Goal: Use online tool/utility: Utilize a website feature to perform a specific function

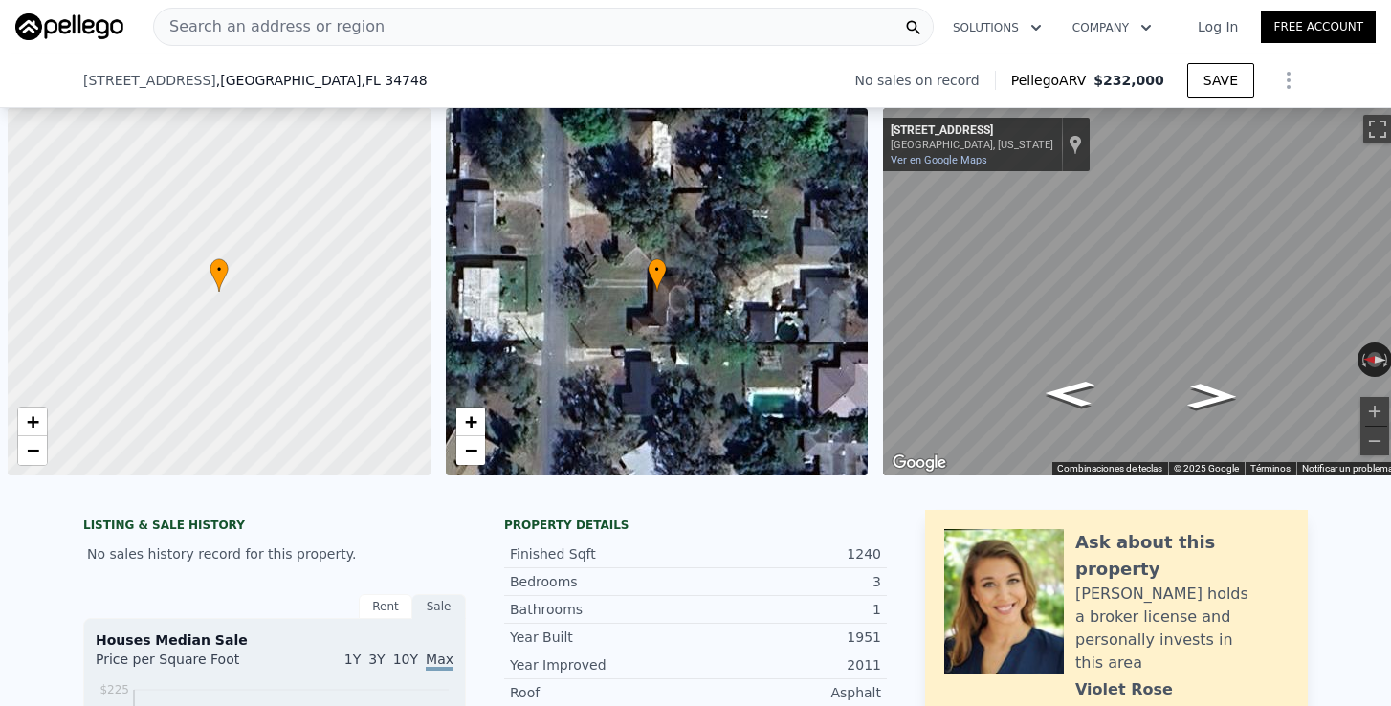
select select "30"
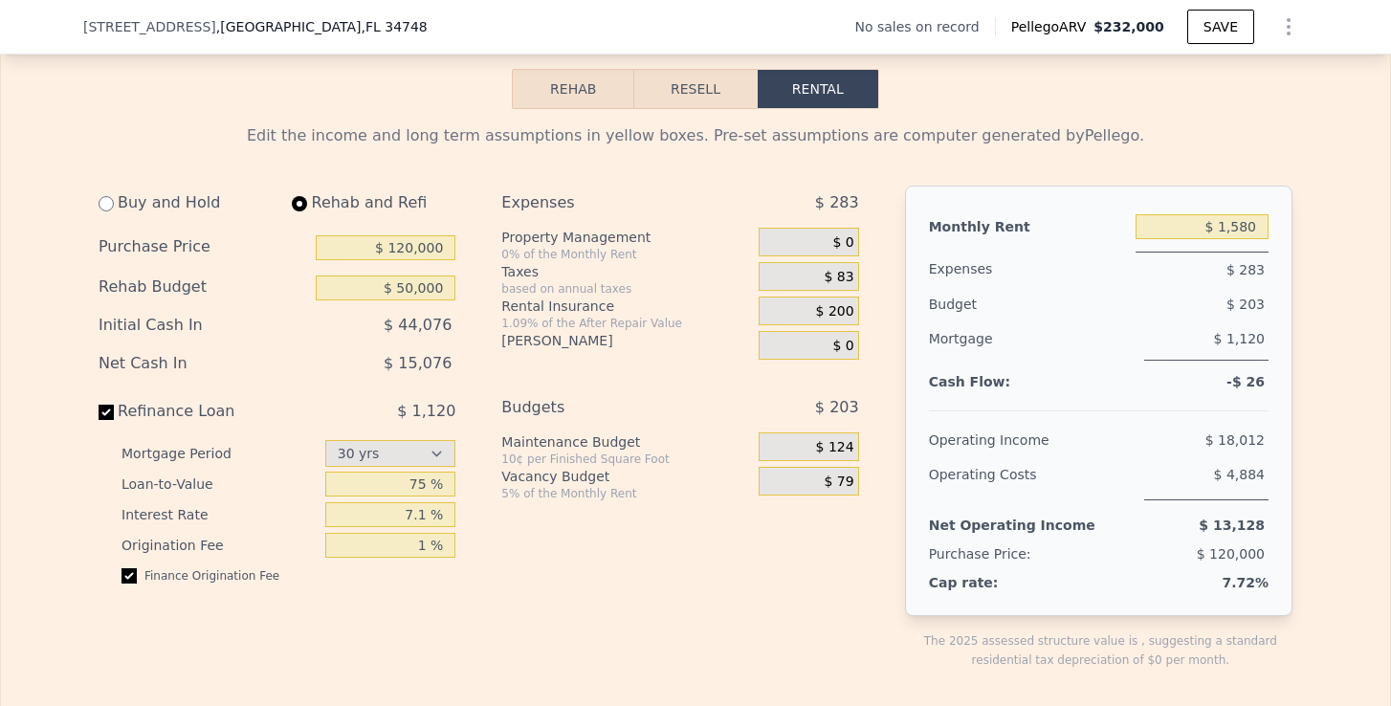
select select "30"
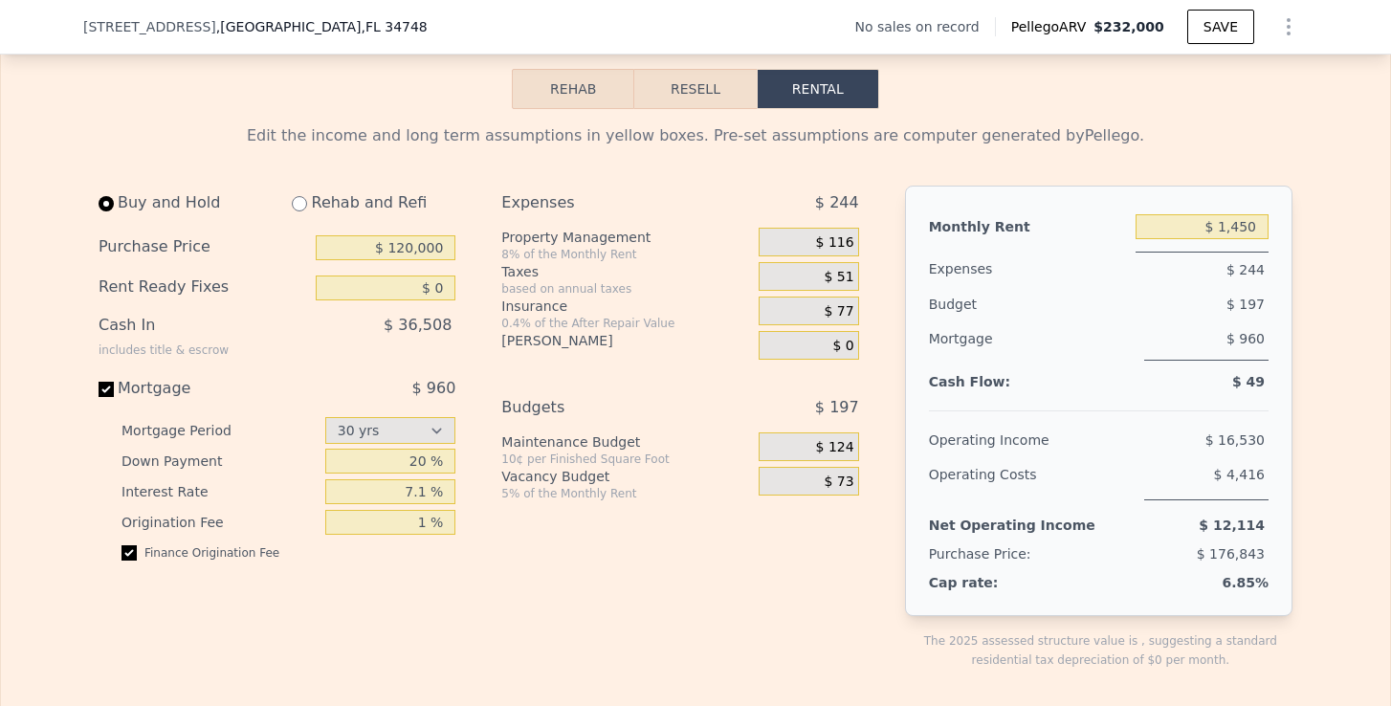
type input "$ 0"
type input "$ 1,450"
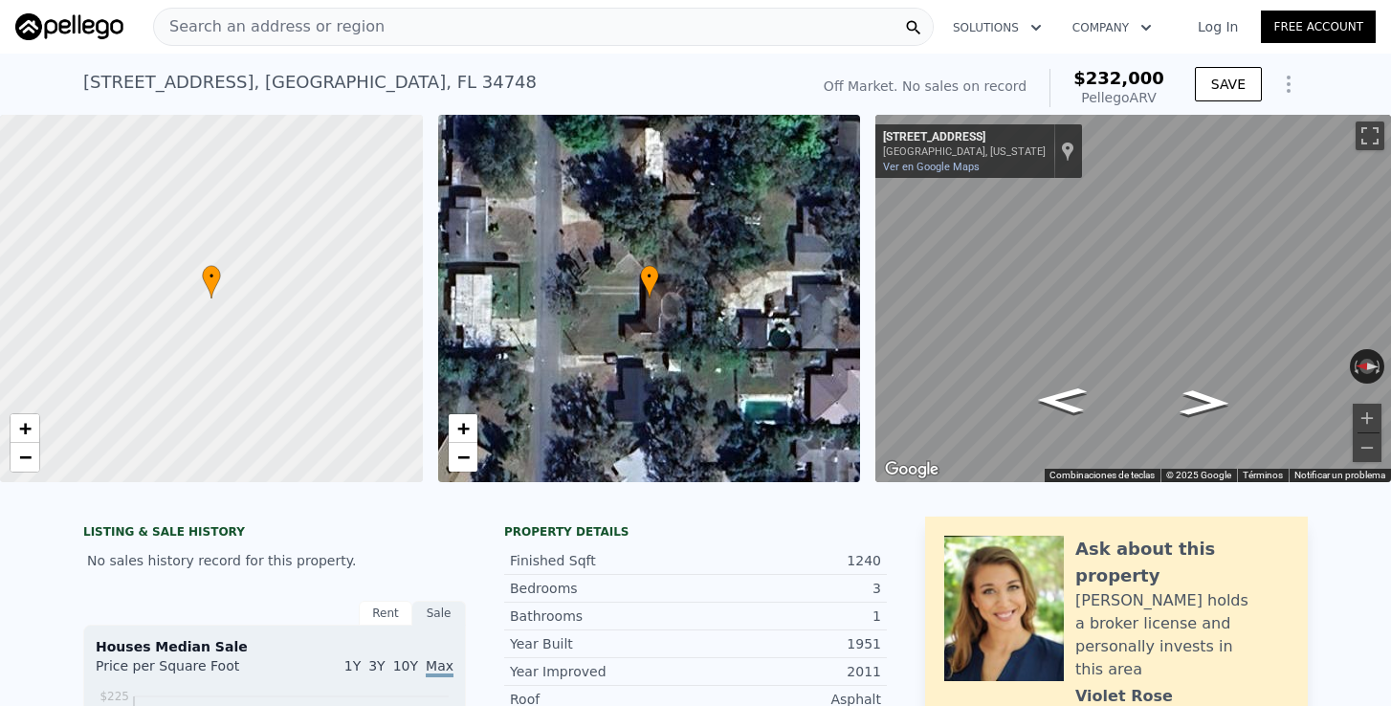
scroll to position [0, 0]
click at [289, 43] on div "Search an address or region" at bounding box center [269, 27] width 231 height 36
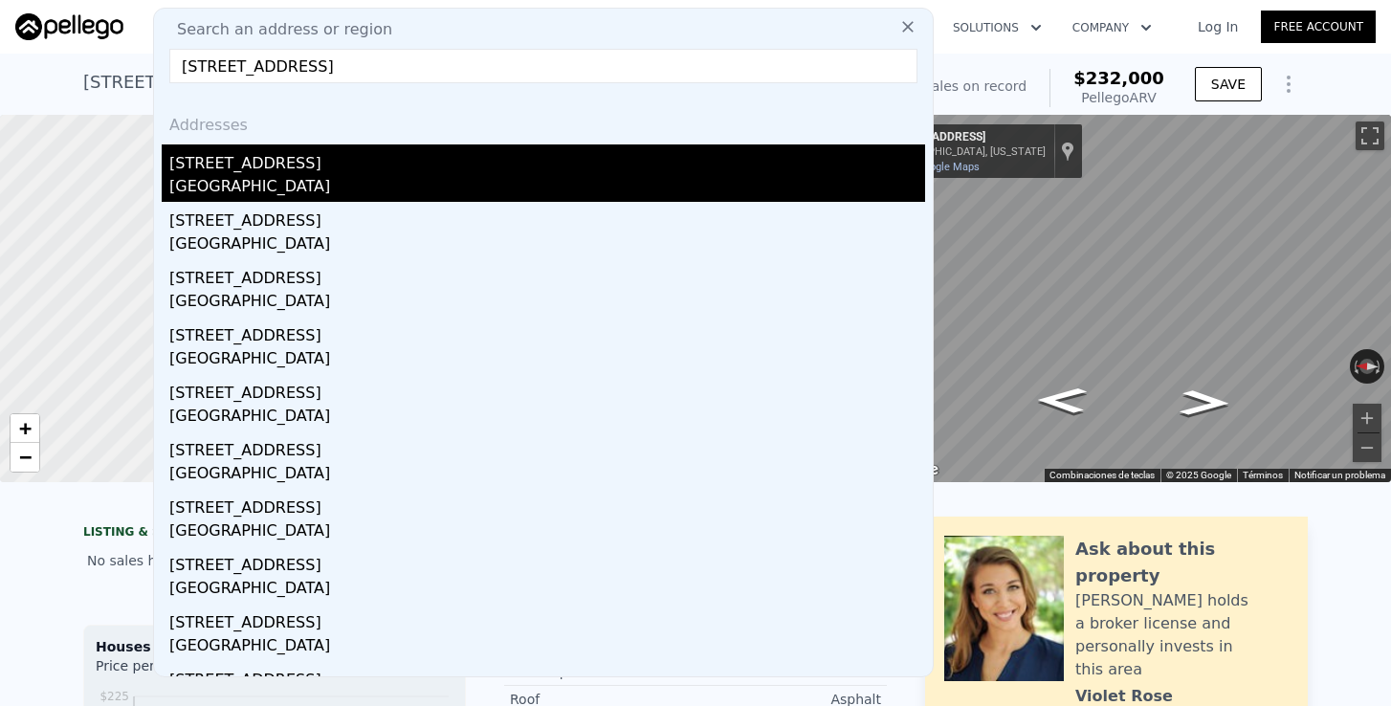
type input "[STREET_ADDRESS]"
click at [251, 184] on div "[GEOGRAPHIC_DATA]" at bounding box center [547, 188] width 756 height 27
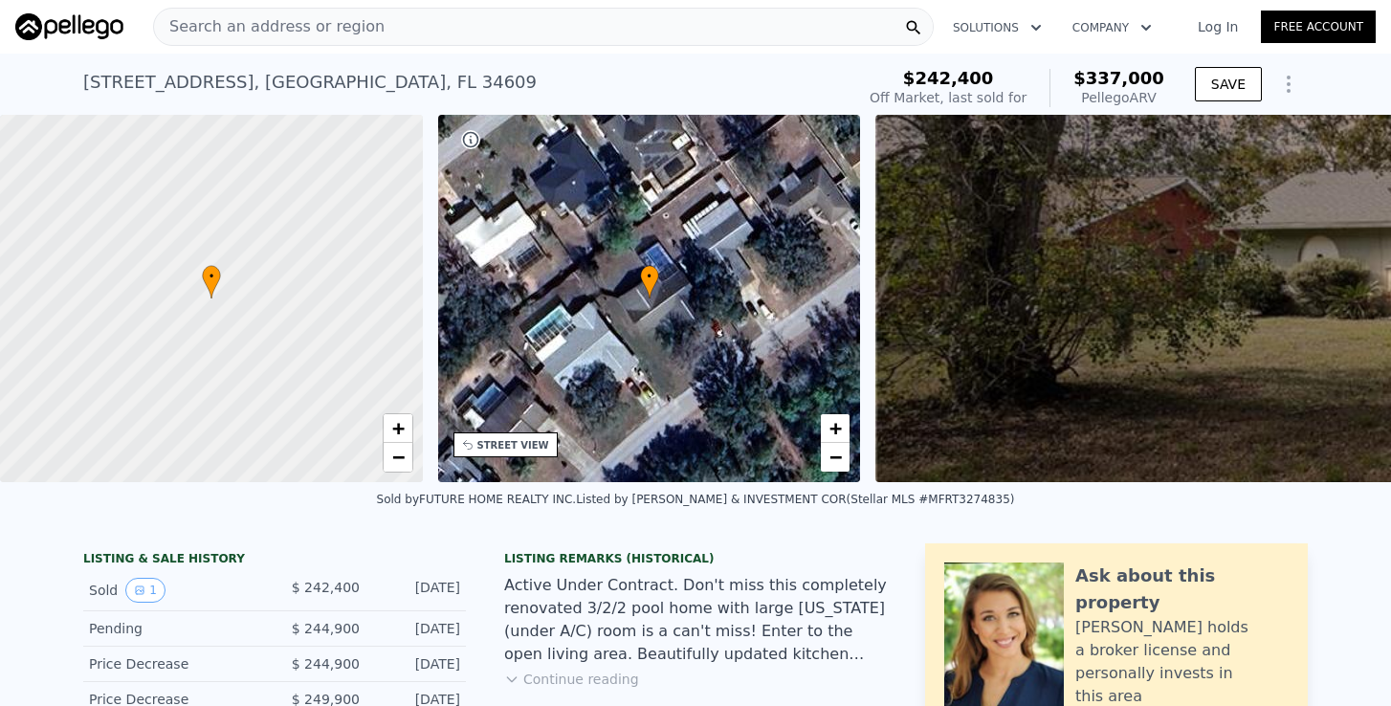
click at [344, 27] on span "Search an address or region" at bounding box center [269, 26] width 231 height 23
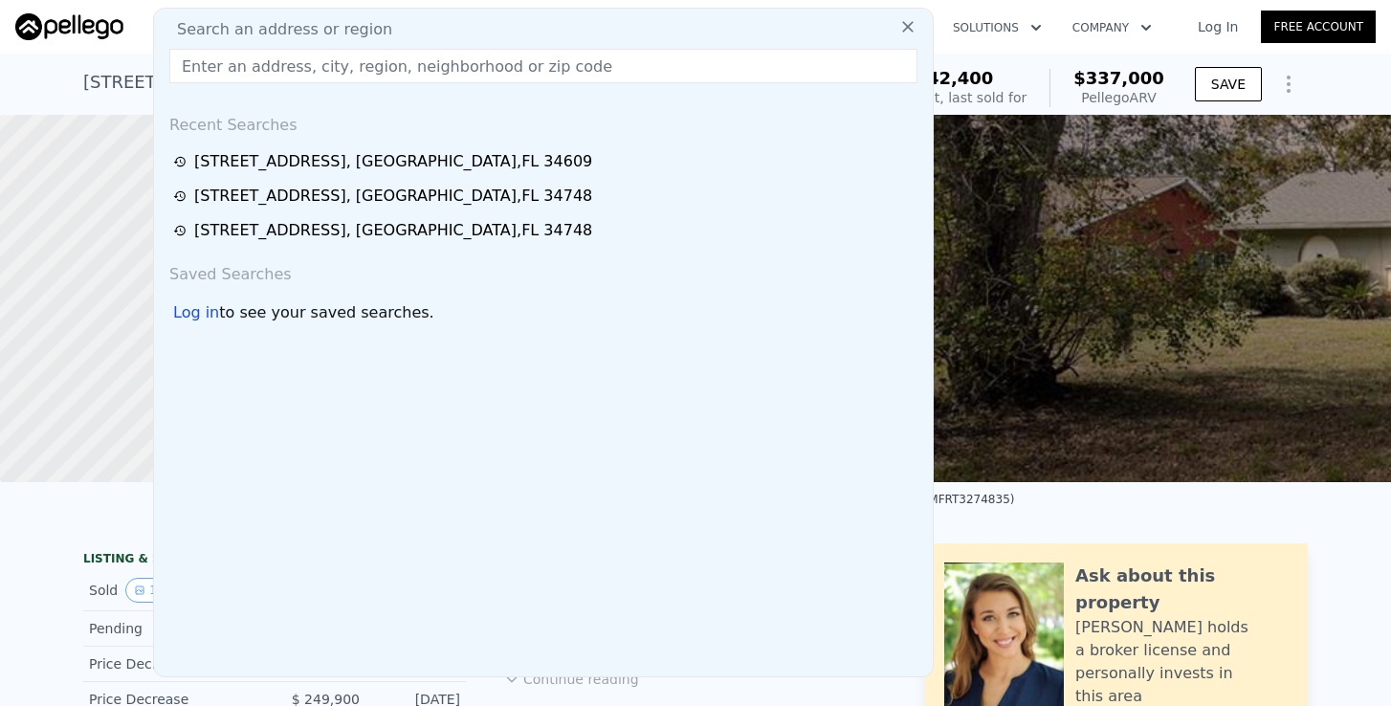
click at [79, 277] on div at bounding box center [211, 298] width 507 height 441
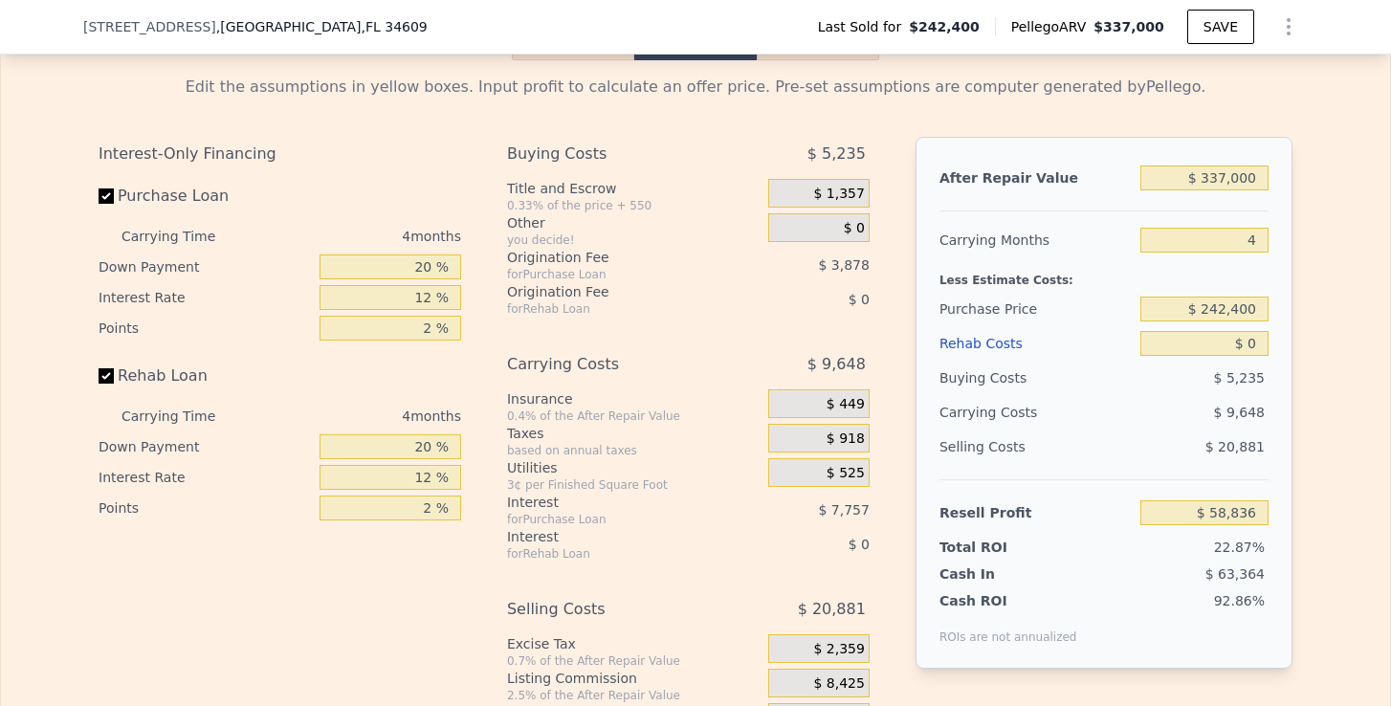
scroll to position [2956, 0]
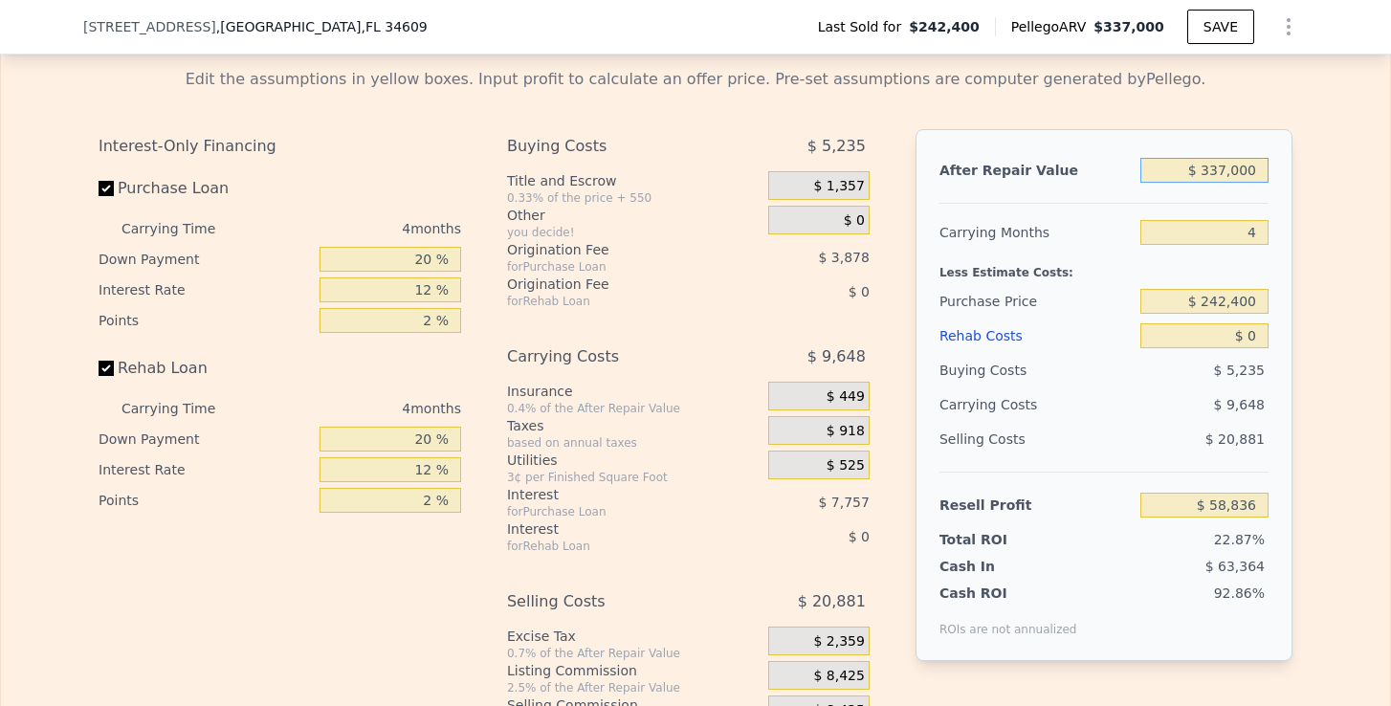
click at [1219, 169] on input "$ 337,000" at bounding box center [1204, 170] width 128 height 25
click at [1233, 171] on input "$ 337,000" at bounding box center [1204, 170] width 128 height 25
type input "$ 37,000"
type input "-$ 222,665"
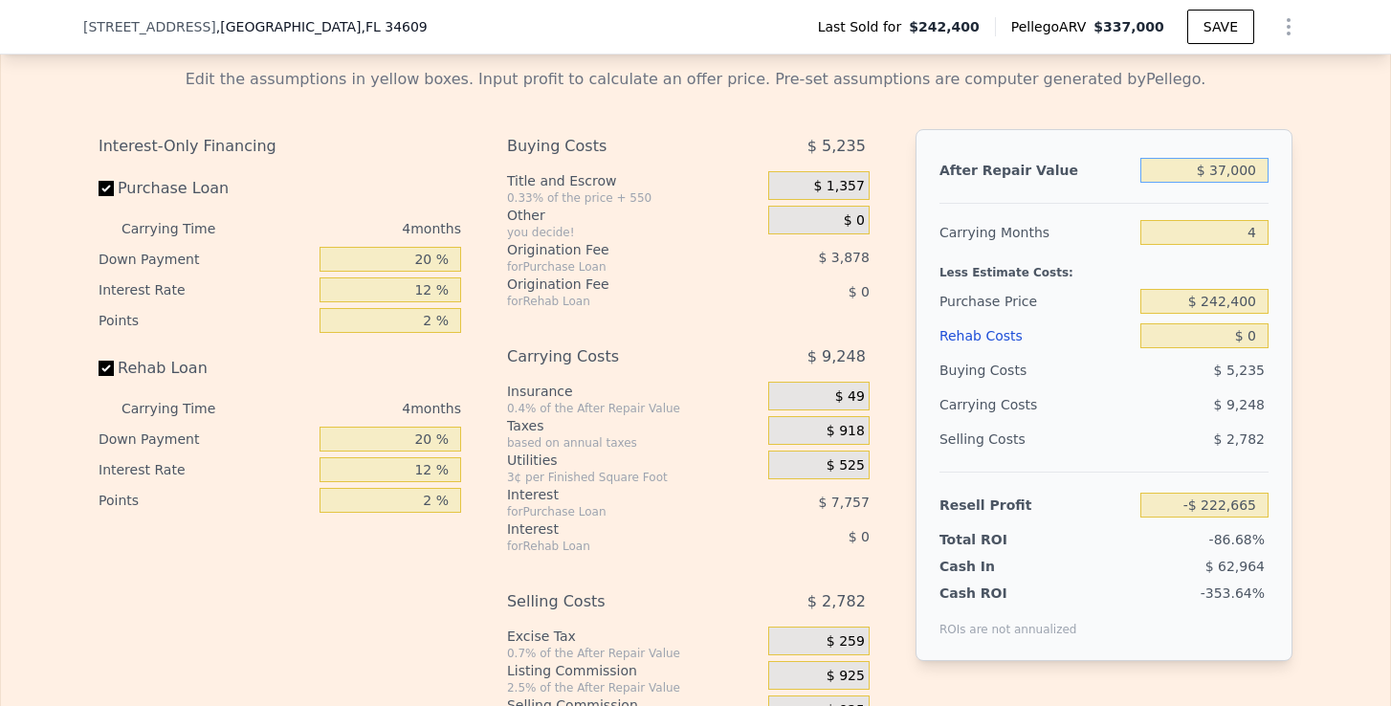
type input "$ 3,000"
type input "-$ 254,569"
type input "$ 340,000"
type input "$ 61,651"
type input "$ 340,000"
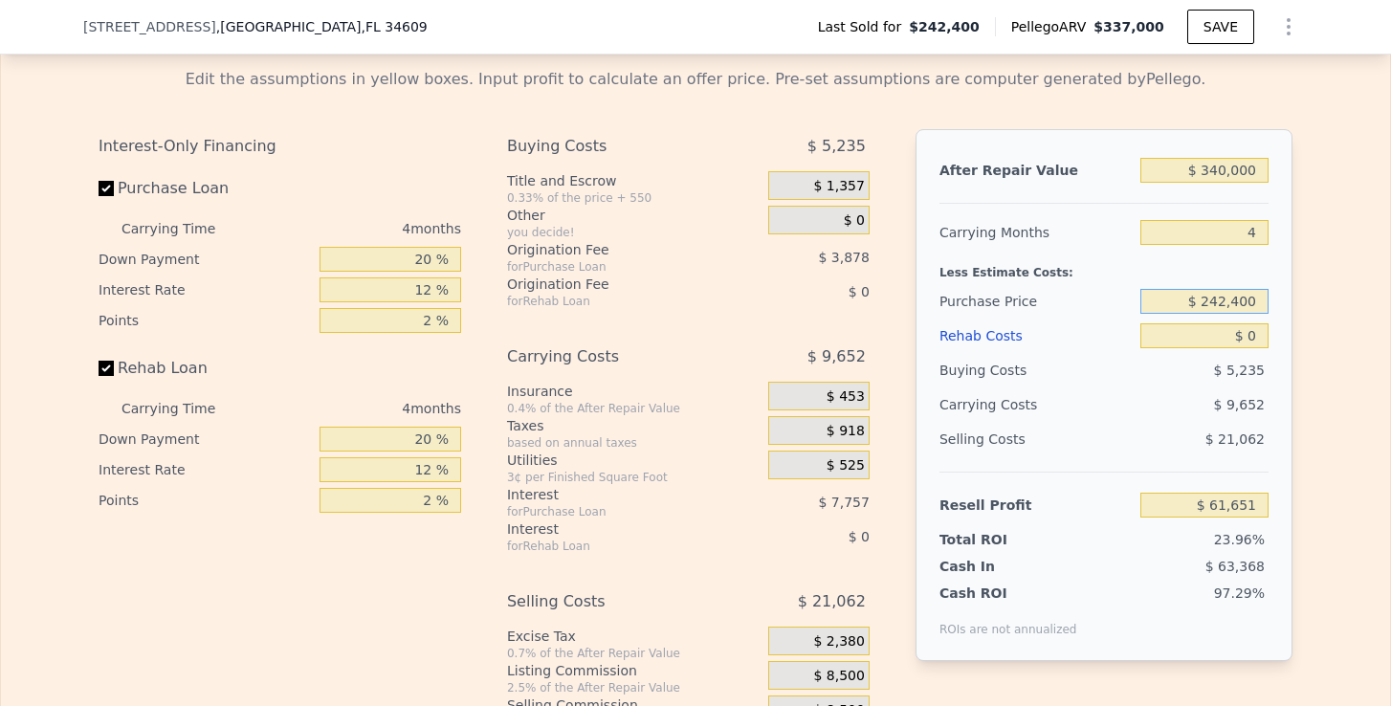
click at [1212, 302] on input "$ 242,400" at bounding box center [1204, 301] width 128 height 25
click at [1218, 299] on input "$ 242,400" at bounding box center [1204, 301] width 128 height 25
click at [1236, 305] on input "$ 230,400" at bounding box center [1204, 301] width 128 height 25
type input "$ 230,000"
click at [1263, 336] on input "$ 0" at bounding box center [1204, 335] width 128 height 25
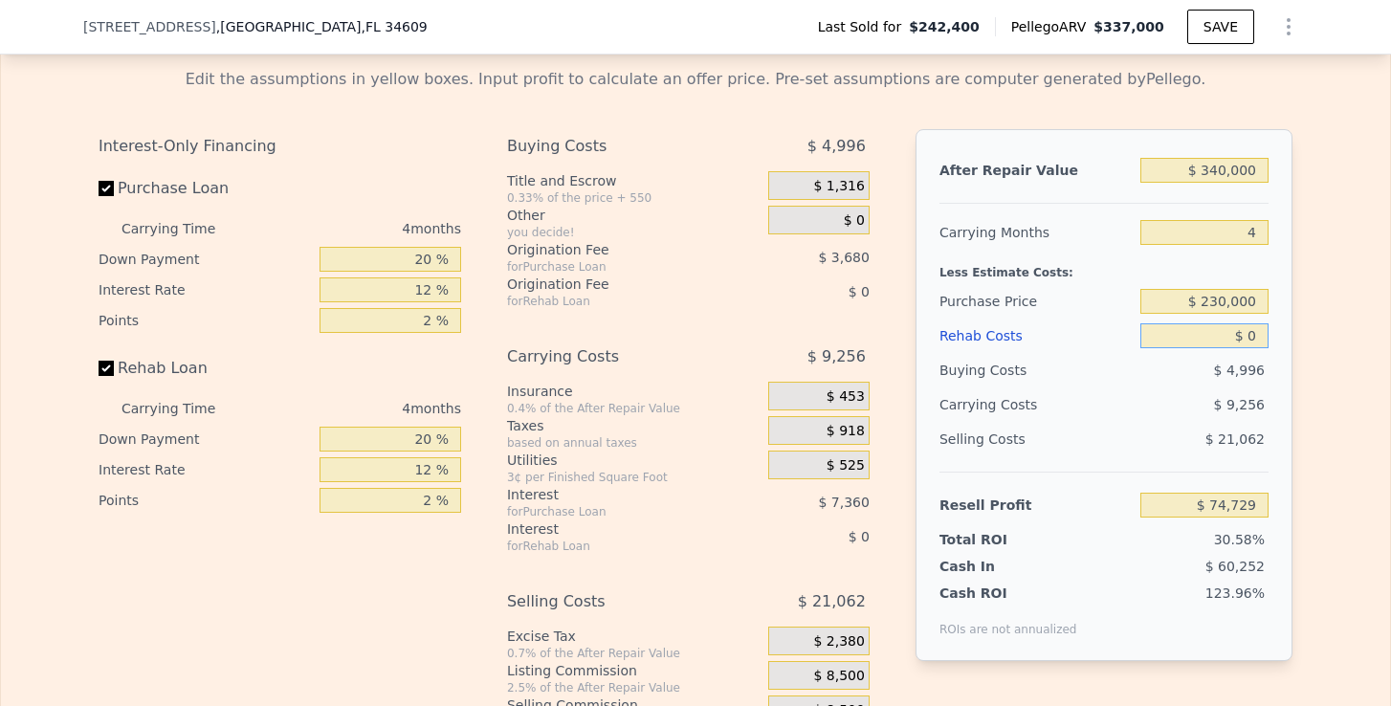
type input "$ 74,686"
type input "$ 1"
type input "$ 74,685"
type input "$ 15"
type input "$ 74,671"
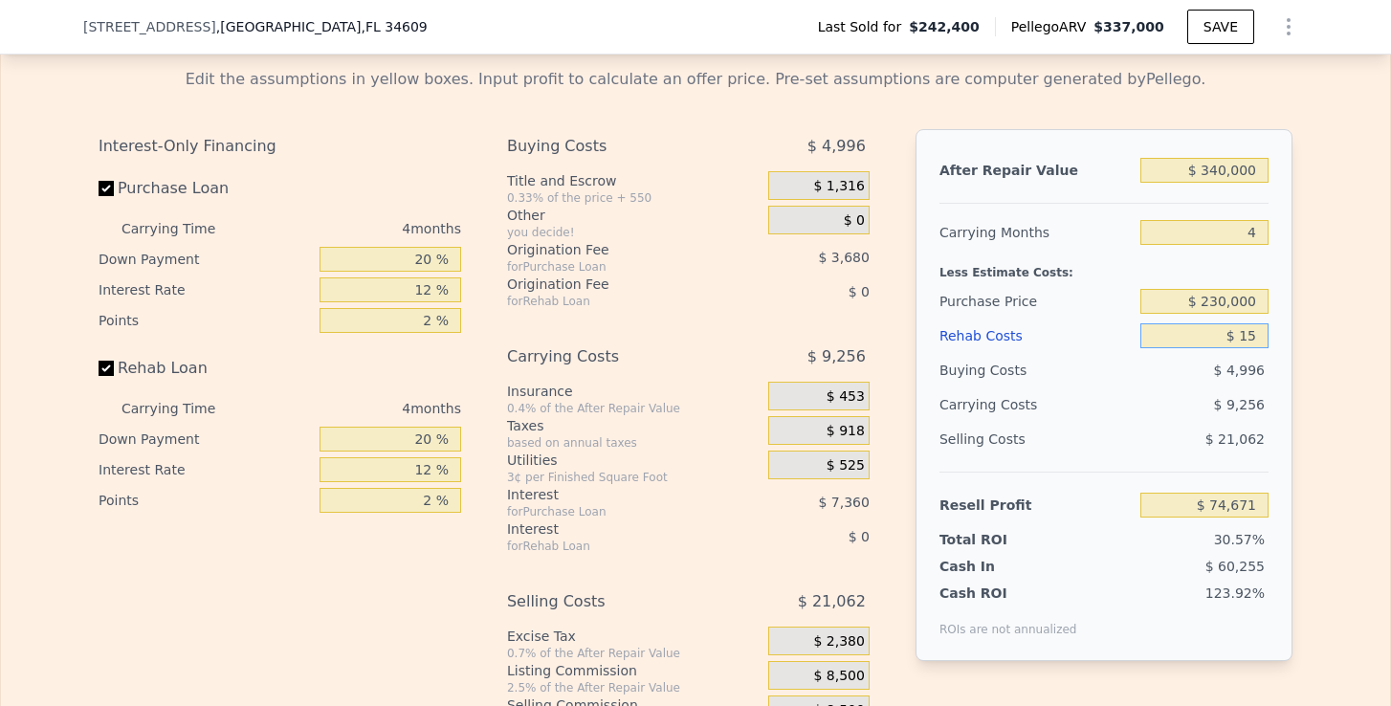
type input "$ 150"
type input "$ 74,530"
type input "$ 1,500"
type input "$ 73,114"
type input "$ 15,000"
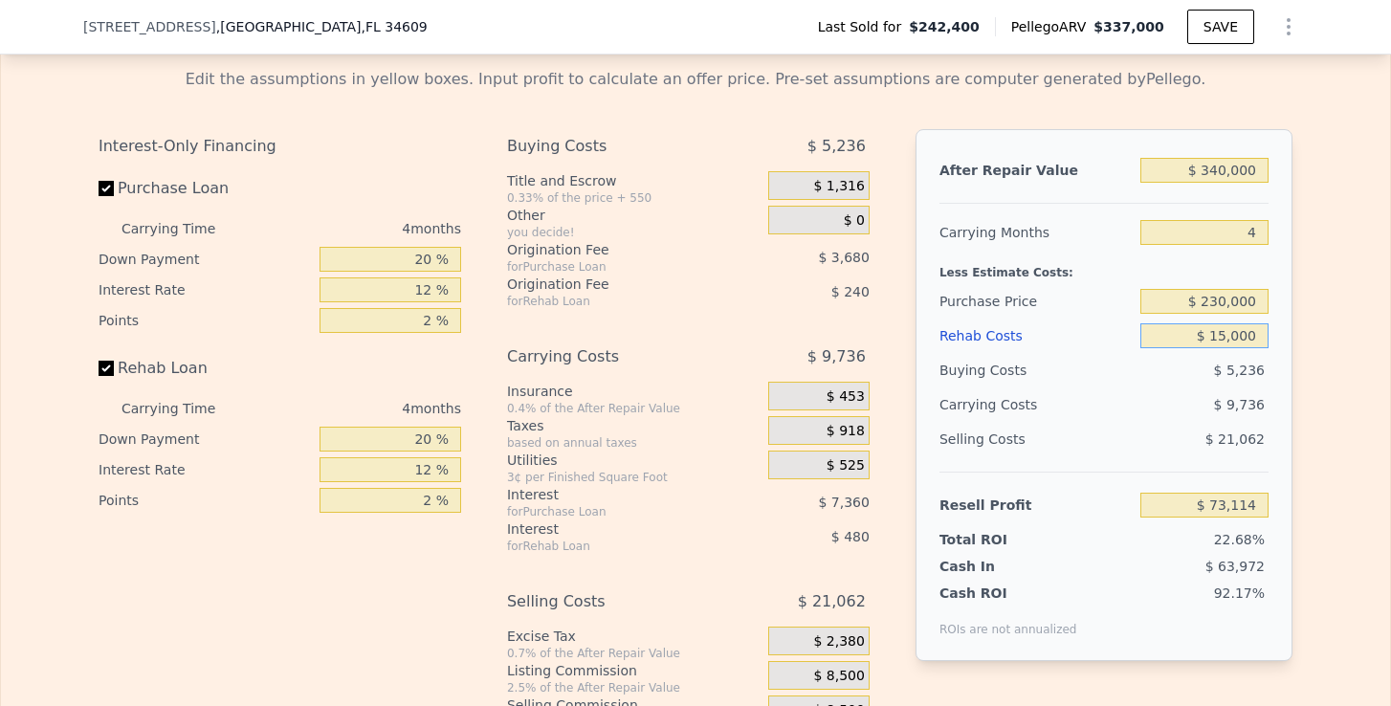
type input "$ 58,966"
click at [1281, 424] on div "After Repair Value $ 340,000 Carrying Months 4 Less Estimate Costs: Purchase Pr…" at bounding box center [1104, 395] width 377 height 532
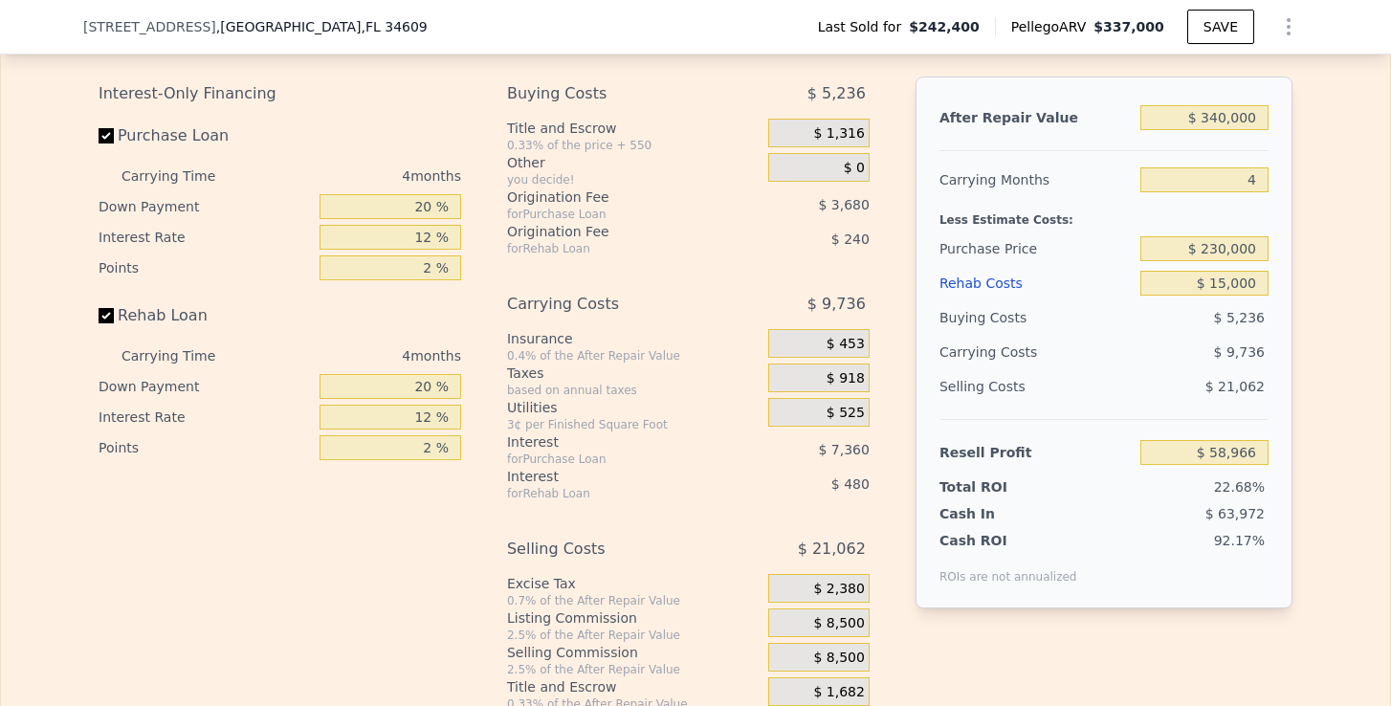
scroll to position [2665, 0]
